Goal: Information Seeking & Learning: Learn about a topic

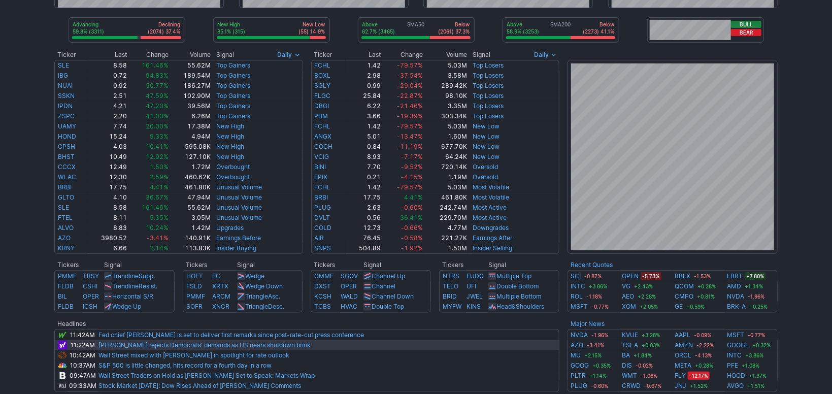
scroll to position [341, 0]
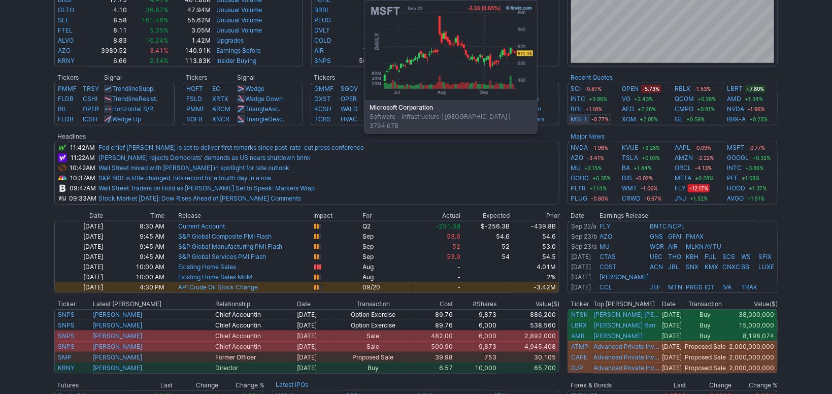
click at [582, 118] on link "MSFT" at bounding box center [579, 119] width 17 height 10
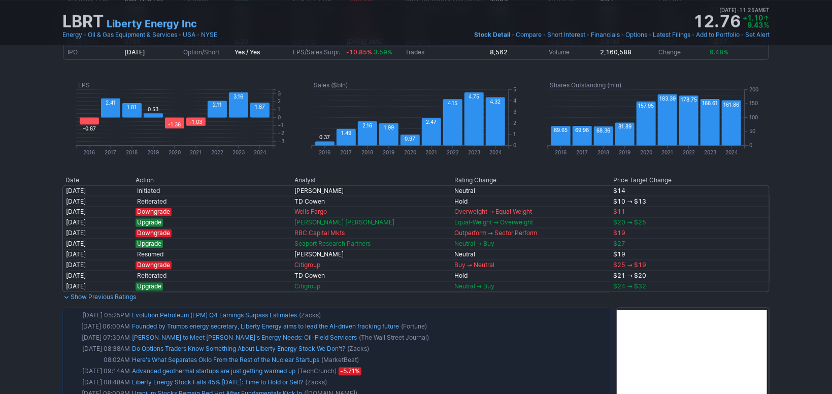
scroll to position [663, 0]
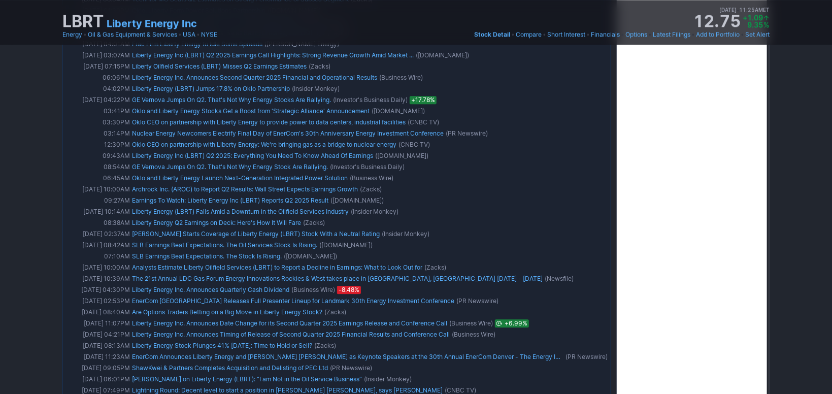
drag, startPoint x: 795, startPoint y: 73, endPoint x: 817, endPoint y: 81, distance: 23.3
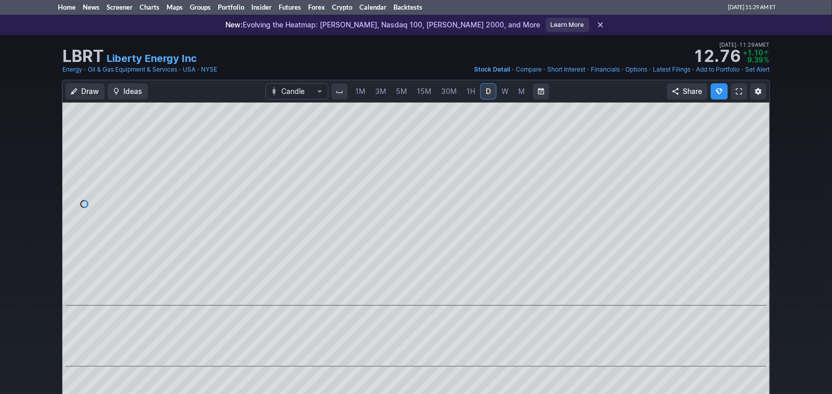
scroll to position [0, 0]
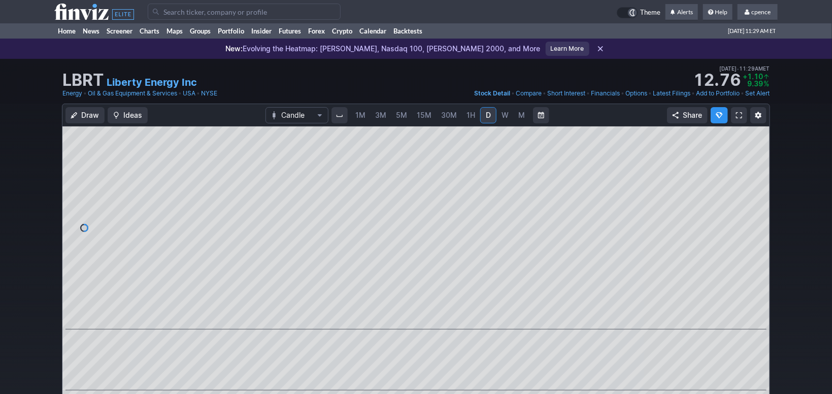
click at [86, 17] on use at bounding box center [94, 12] width 80 height 16
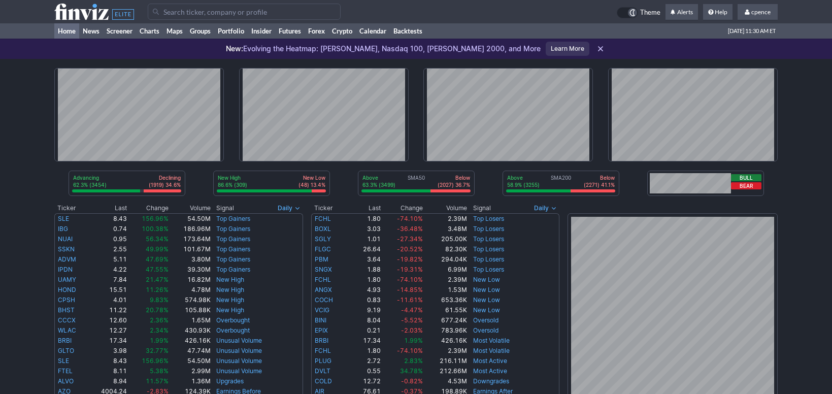
scroll to position [341, 0]
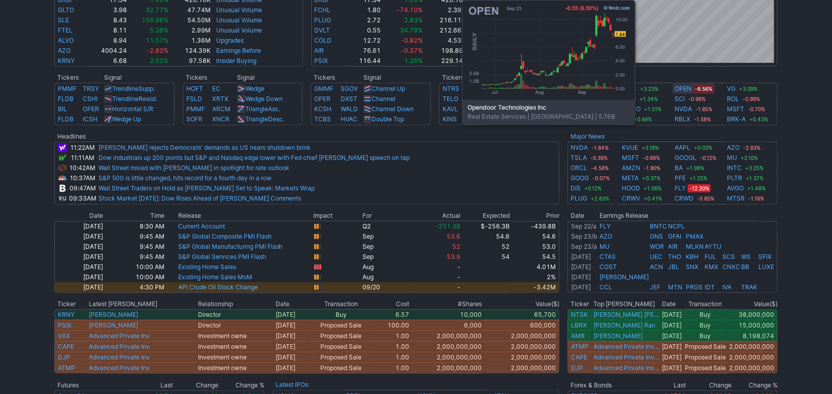
click at [680, 88] on link "OPEN" at bounding box center [683, 89] width 17 height 10
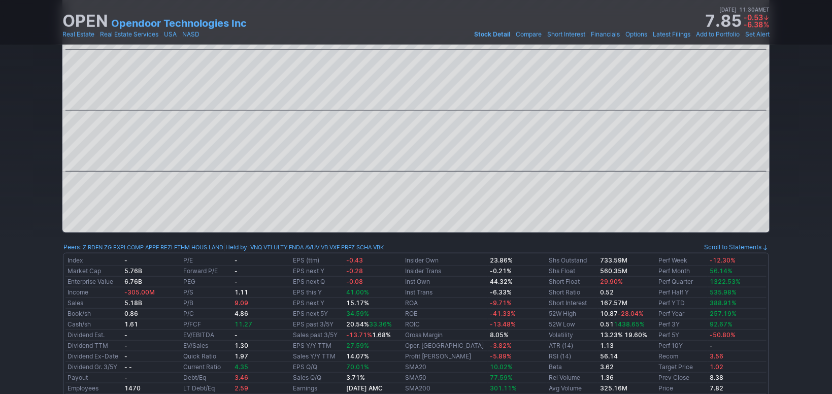
scroll to position [9, 0]
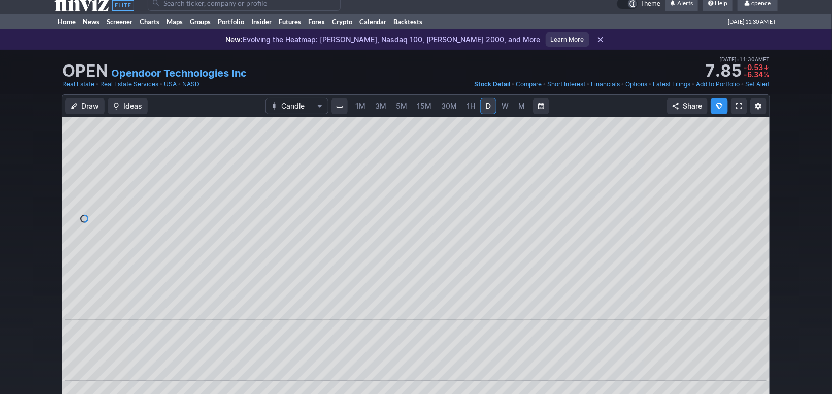
click at [78, 7] on use at bounding box center [94, 2] width 80 height 16
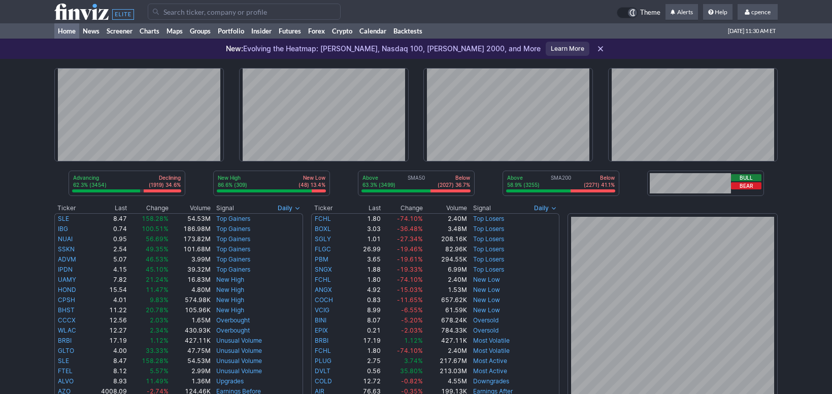
scroll to position [483, 0]
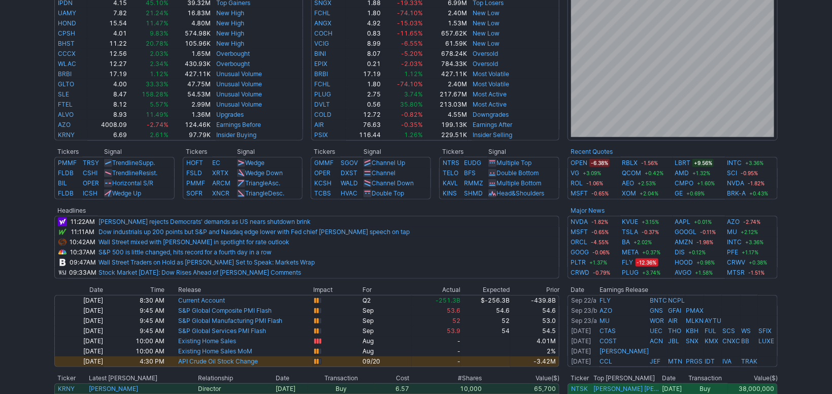
drag, startPoint x: 809, startPoint y: 83, endPoint x: 787, endPoint y: 130, distance: 52.5
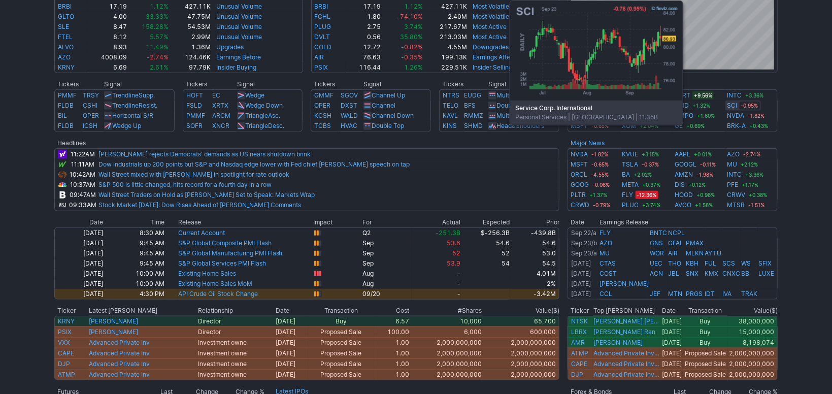
click at [728, 106] on link "SCI" at bounding box center [733, 106] width 10 height 10
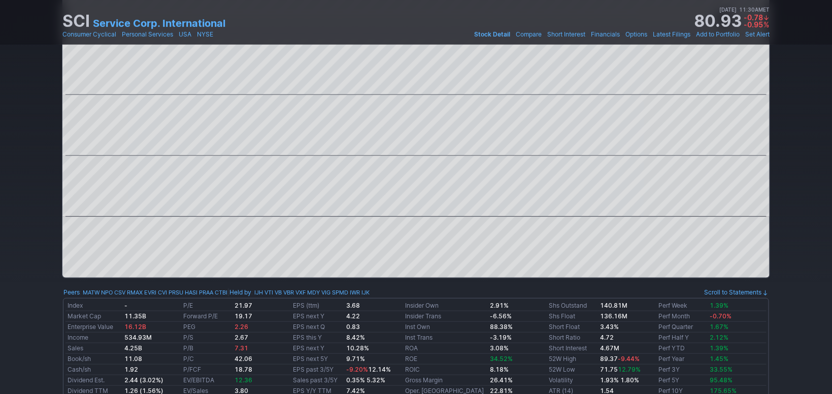
scroll to position [341, 0]
